Goal: Task Accomplishment & Management: Use online tool/utility

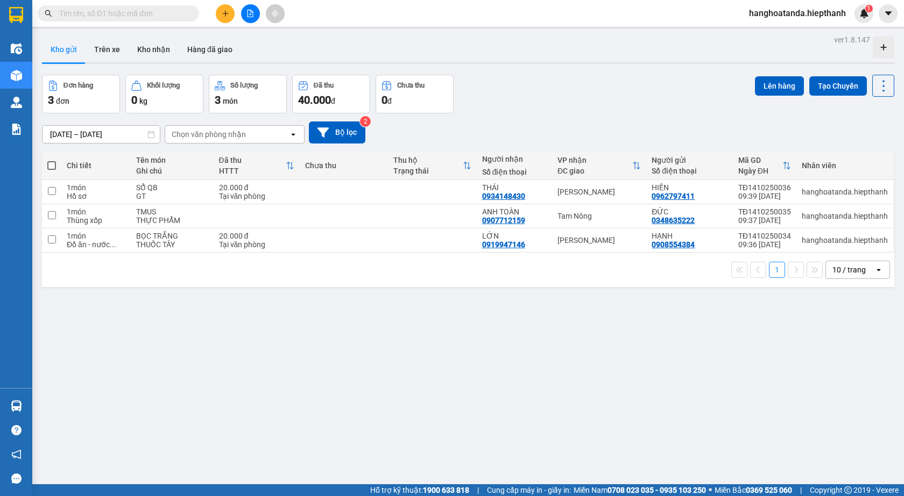
click at [246, 16] on icon "file-add" at bounding box center [250, 14] width 8 height 8
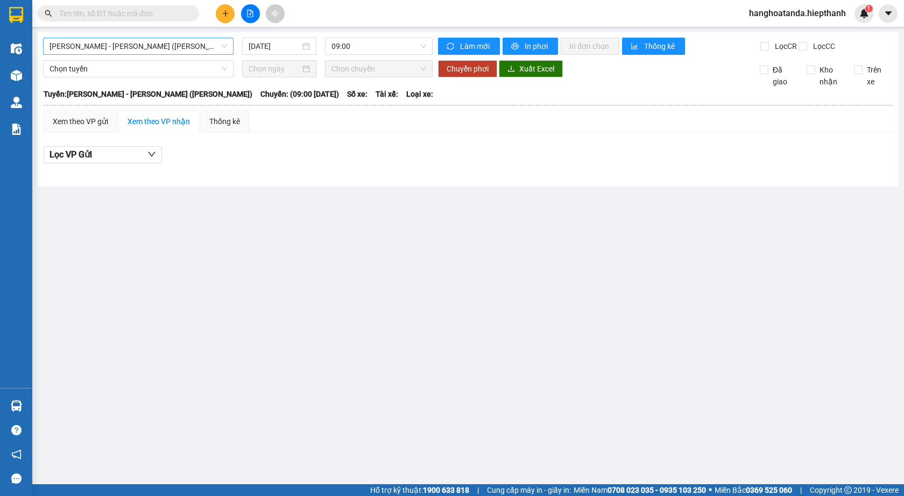
click at [86, 51] on span "[PERSON_NAME] - [PERSON_NAME] ([PERSON_NAME])" at bounding box center [137, 46] width 177 height 16
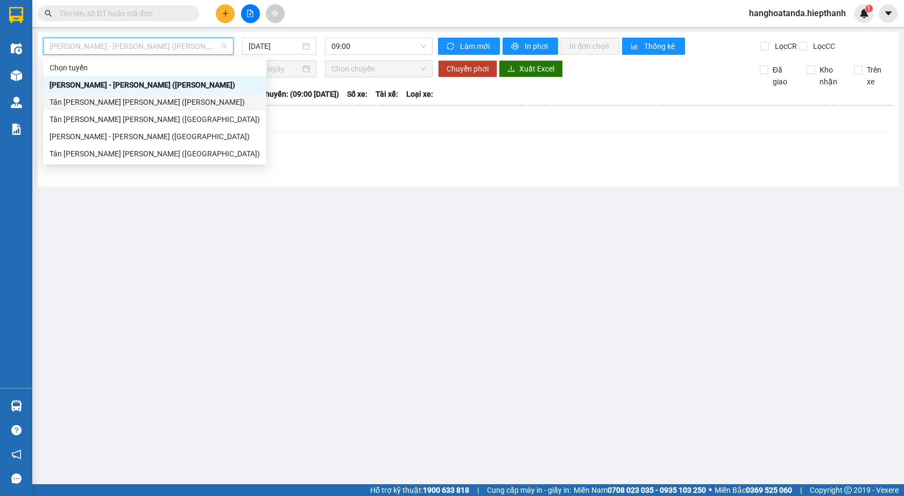
click at [91, 104] on div "Tân [PERSON_NAME] [PERSON_NAME] ([PERSON_NAME])" at bounding box center [154, 102] width 210 height 12
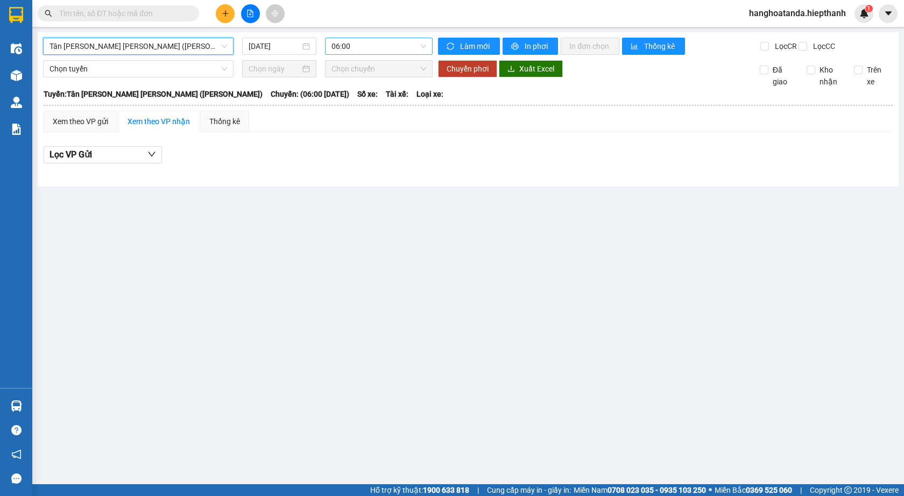
drag, startPoint x: 358, startPoint y: 47, endPoint x: 348, endPoint y: 56, distance: 13.7
click at [358, 46] on span "06:00" at bounding box center [378, 46] width 95 height 16
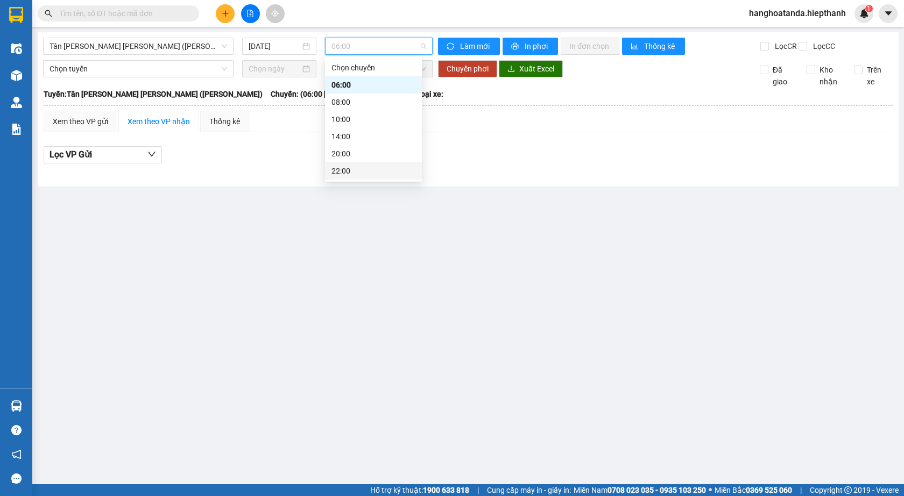
click at [355, 166] on div "22:00" at bounding box center [373, 171] width 84 height 12
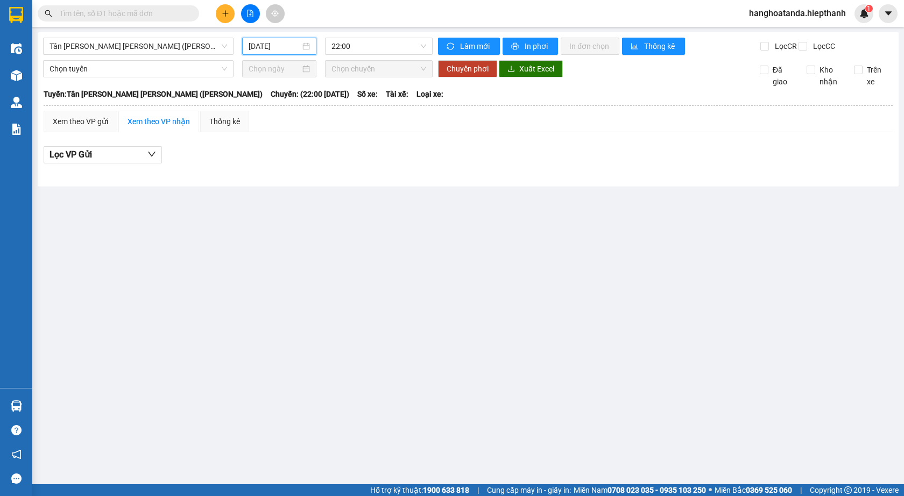
click at [268, 45] on input "[DATE]" at bounding box center [274, 46] width 52 height 12
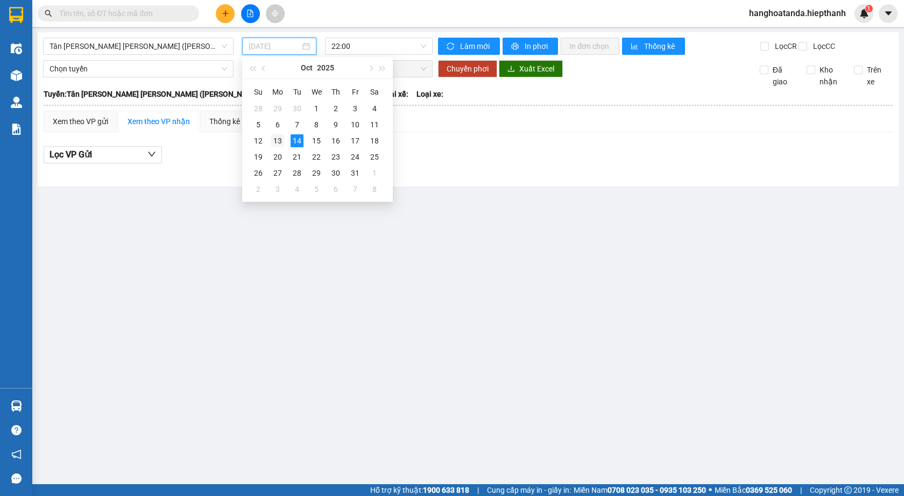
click at [280, 143] on div "13" at bounding box center [277, 140] width 13 height 13
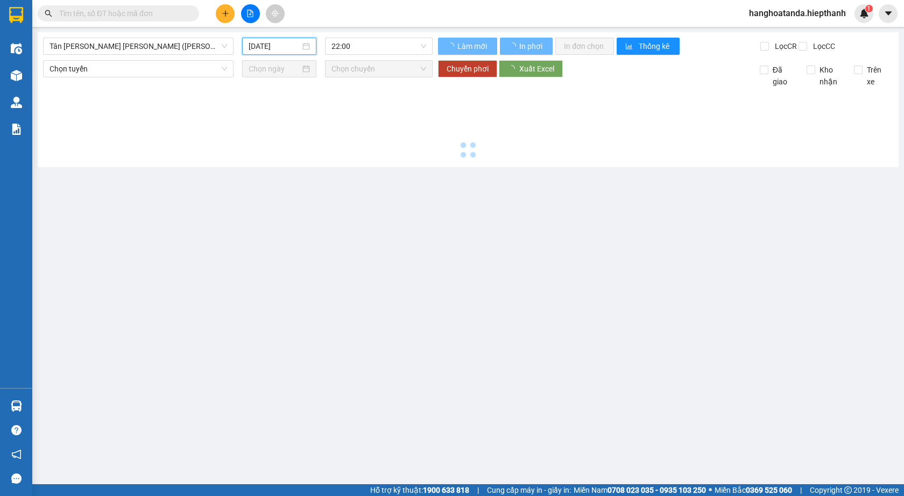
type input "[DATE]"
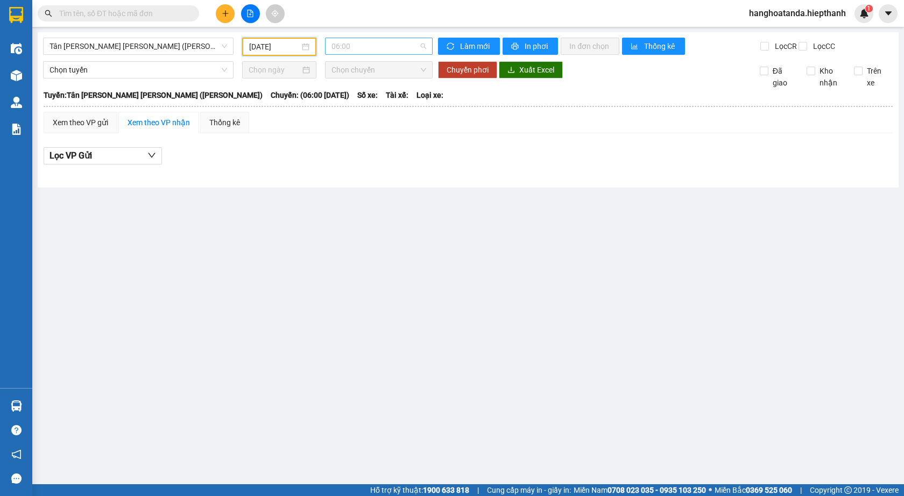
click at [357, 53] on span "06:00" at bounding box center [378, 46] width 95 height 16
click at [365, 172] on div "22:00" at bounding box center [373, 171] width 84 height 12
